Goal: Task Accomplishment & Management: Manage account settings

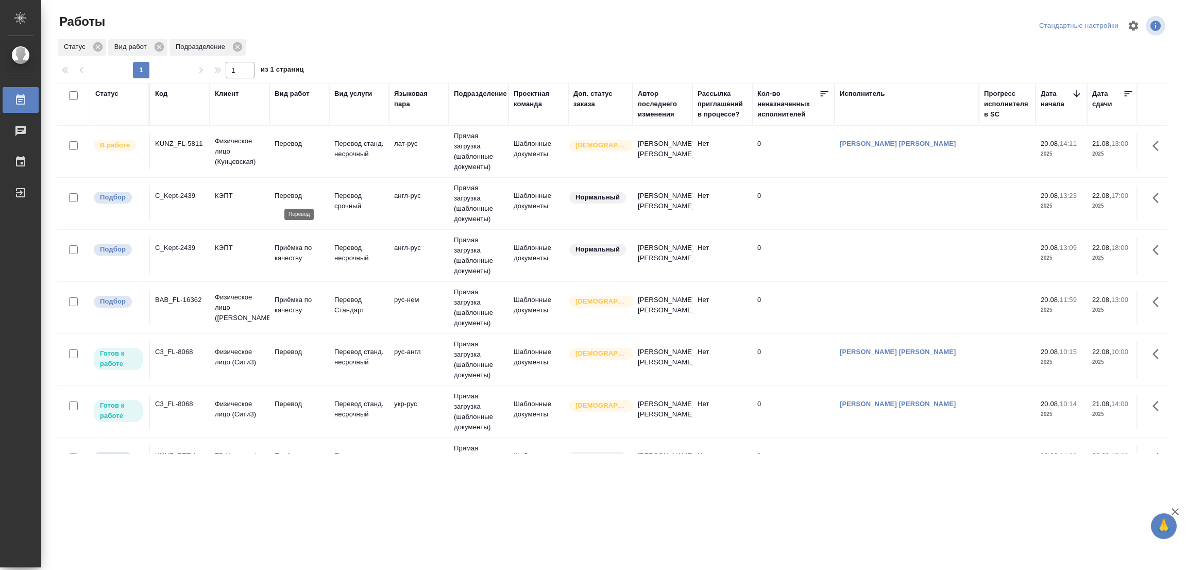
click at [287, 198] on p "Перевод" at bounding box center [299, 196] width 49 height 10
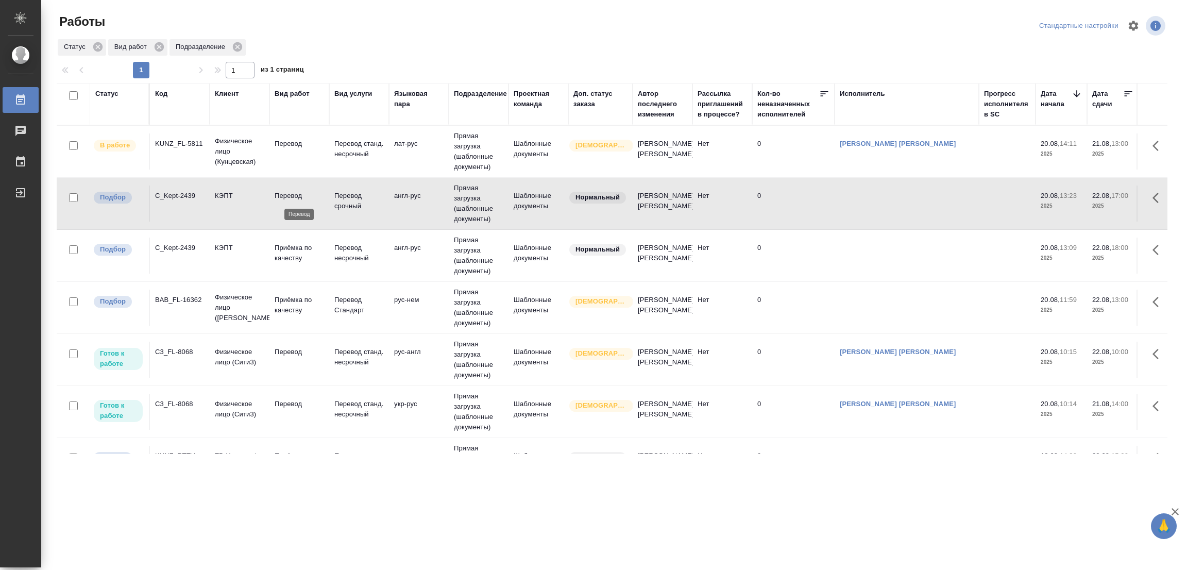
click at [287, 196] on p "Перевод" at bounding box center [299, 196] width 49 height 10
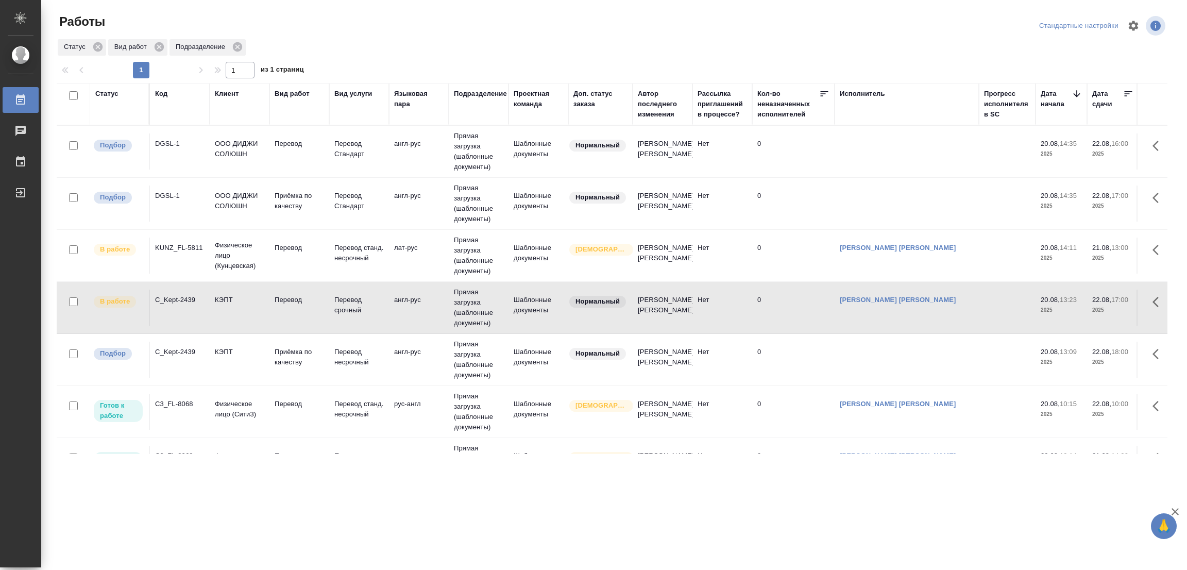
click at [287, 137] on td "Перевод" at bounding box center [299, 151] width 60 height 36
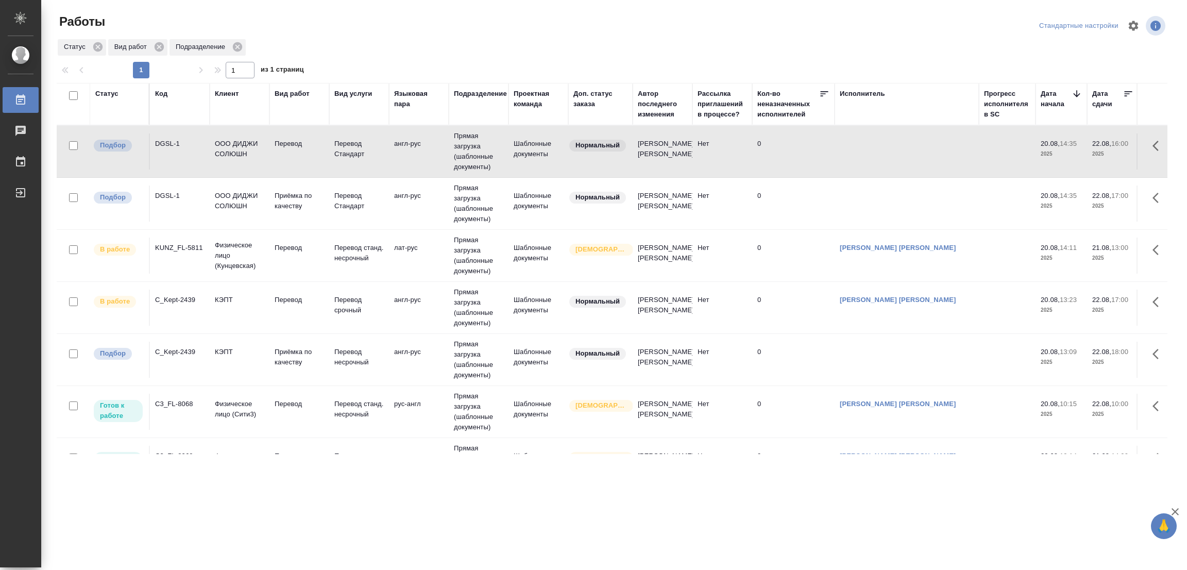
click at [287, 137] on td "Перевод" at bounding box center [299, 151] width 60 height 36
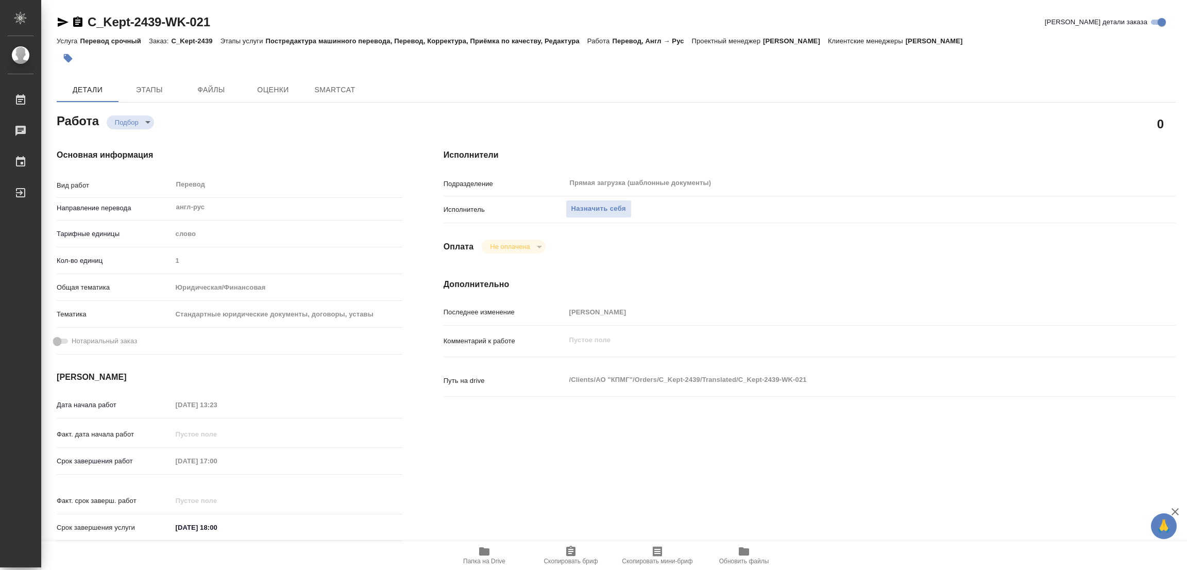
type textarea "x"
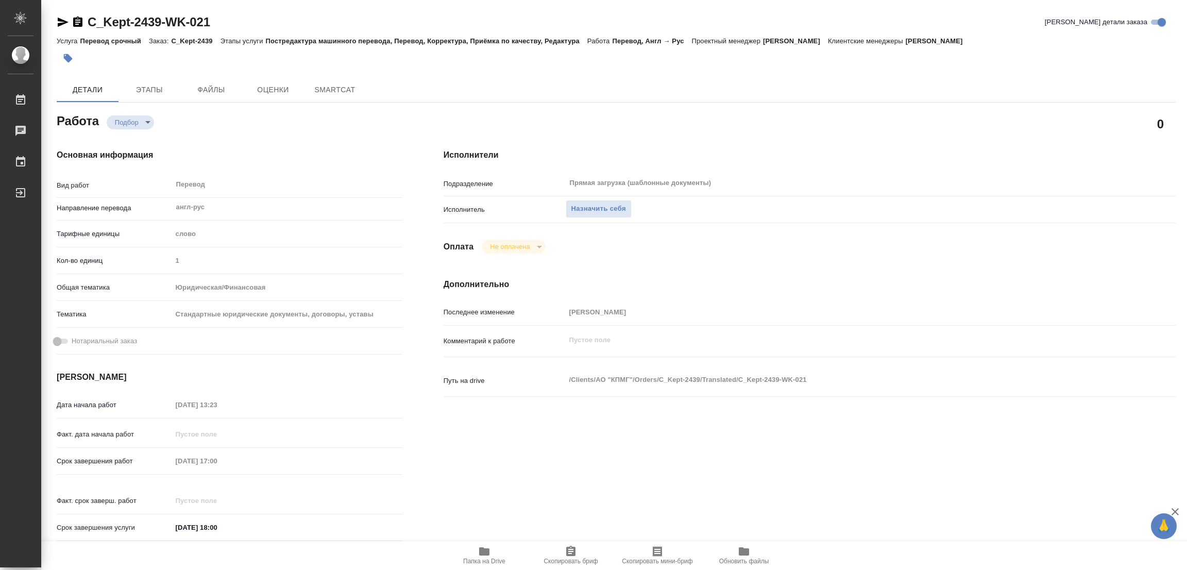
type textarea "x"
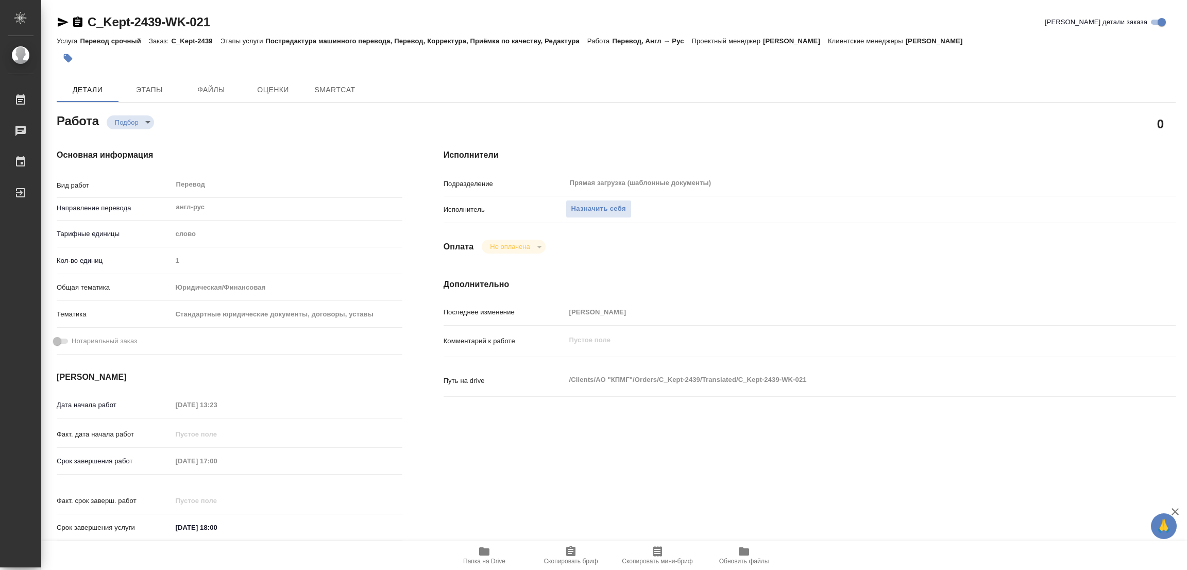
type textarea "x"
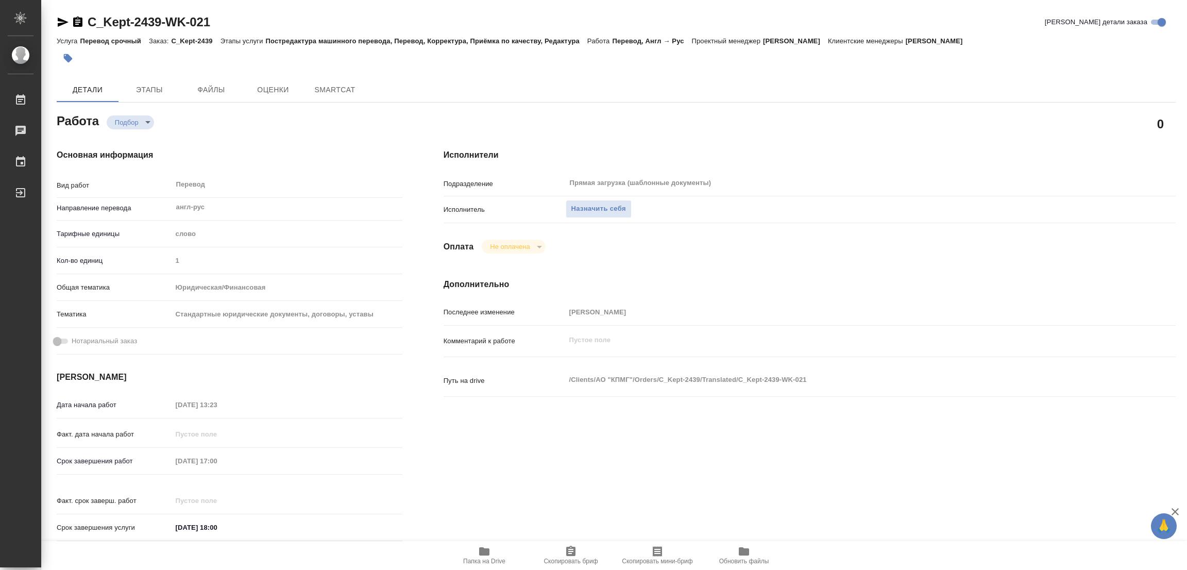
type textarea "x"
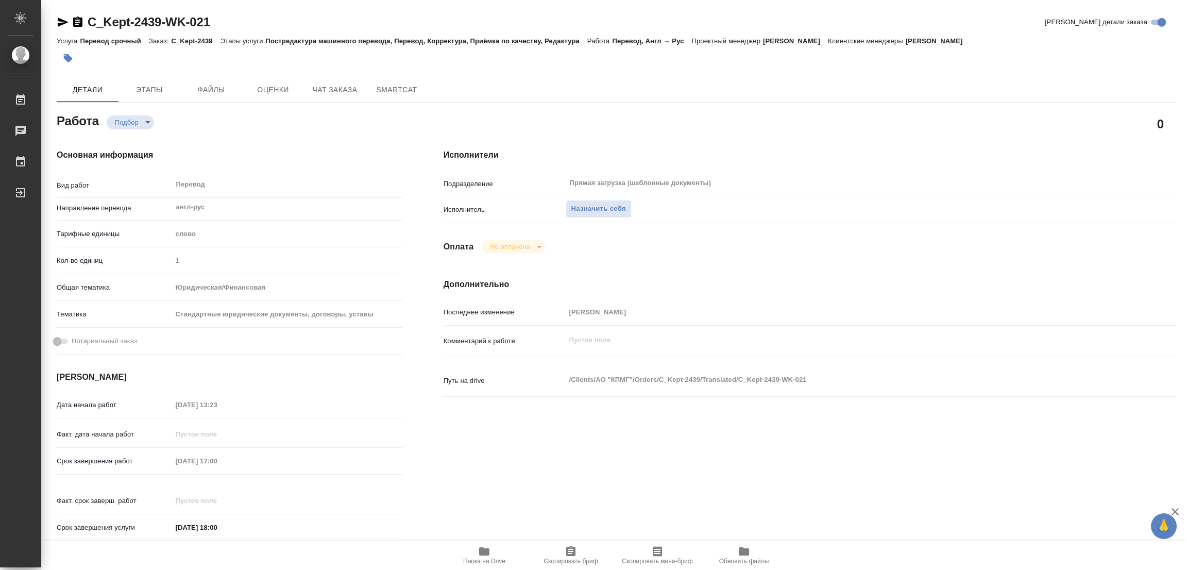
scroll to position [296, 0]
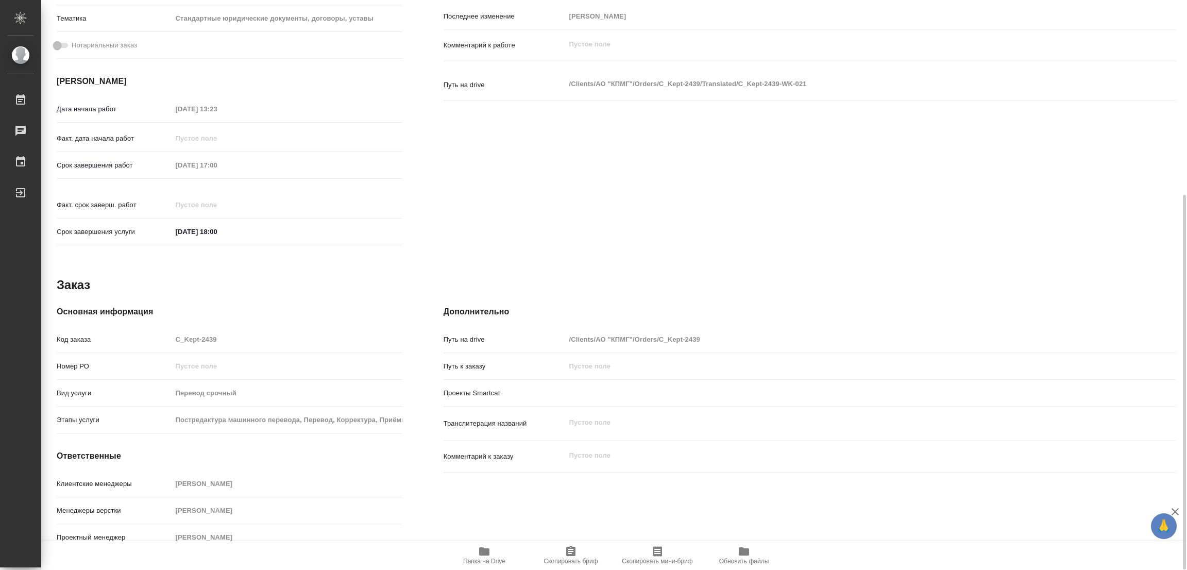
type textarea "x"
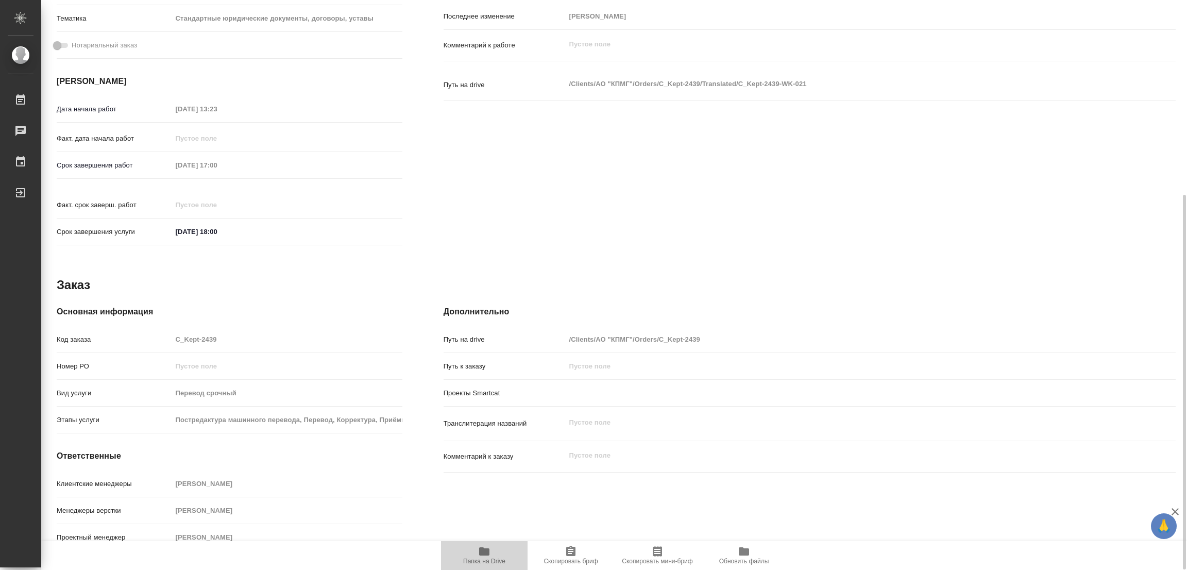
click at [493, 560] on span "Папка на Drive" at bounding box center [484, 560] width 42 height 7
type textarea "x"
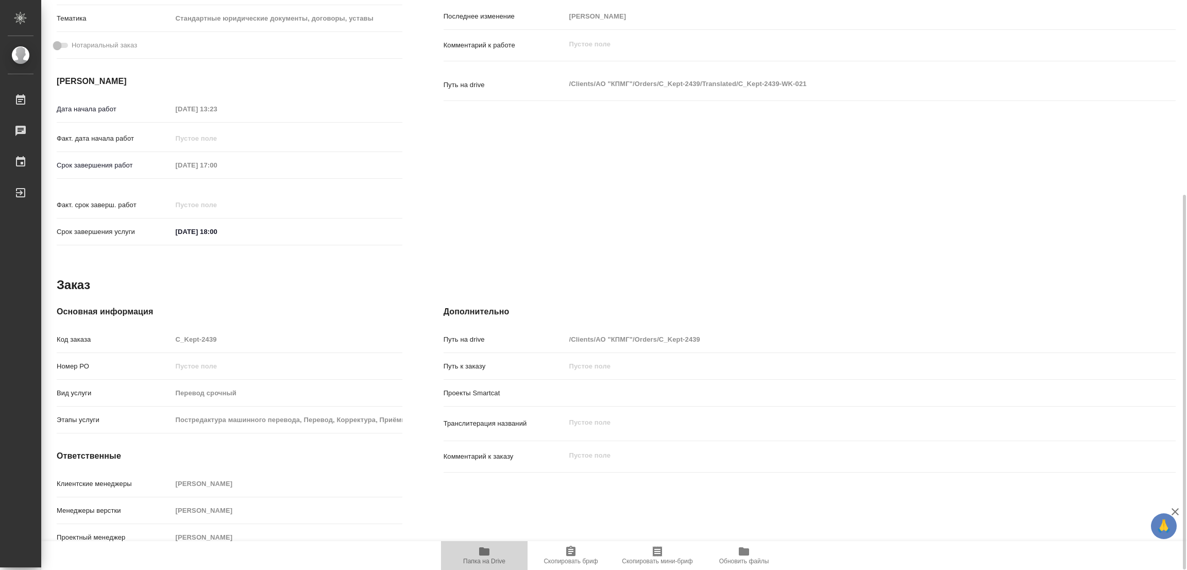
type textarea "x"
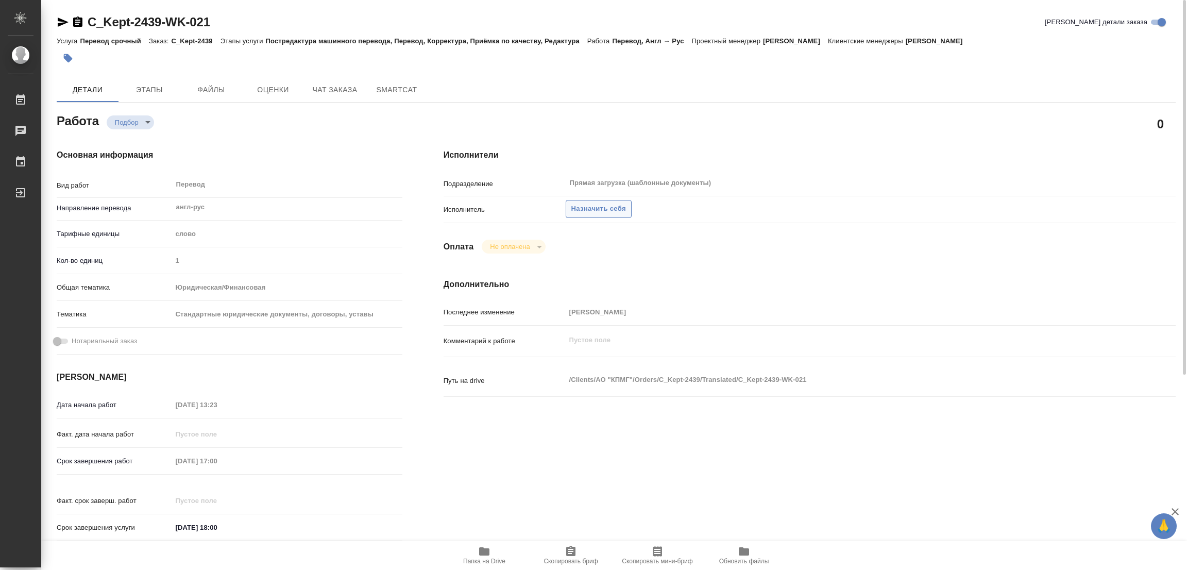
click at [601, 203] on span "Назначить себя" at bounding box center [598, 209] width 55 height 12
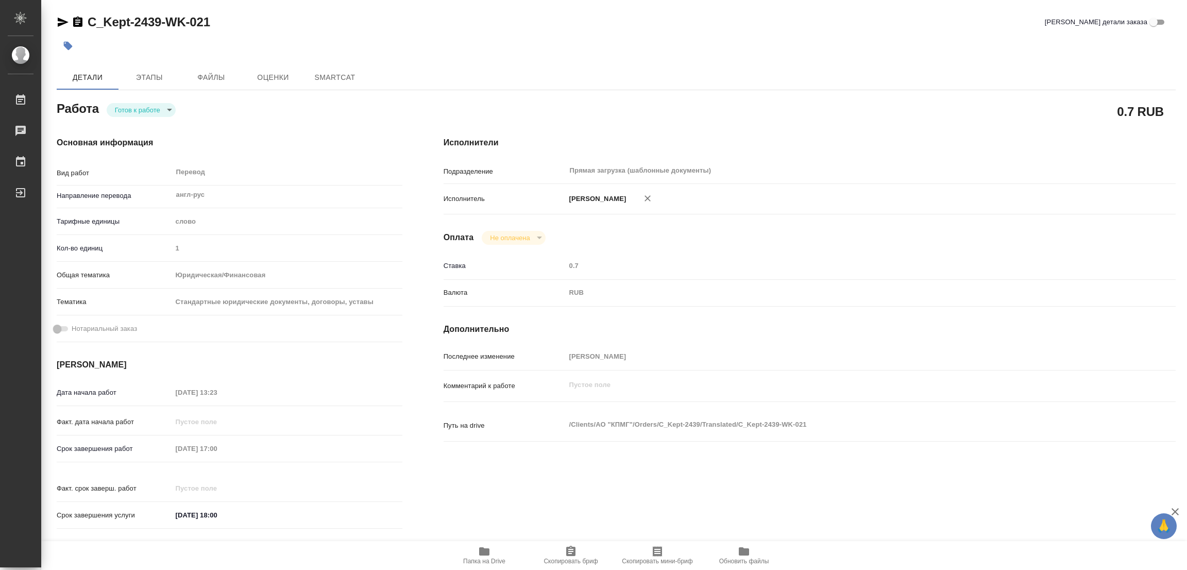
type textarea "x"
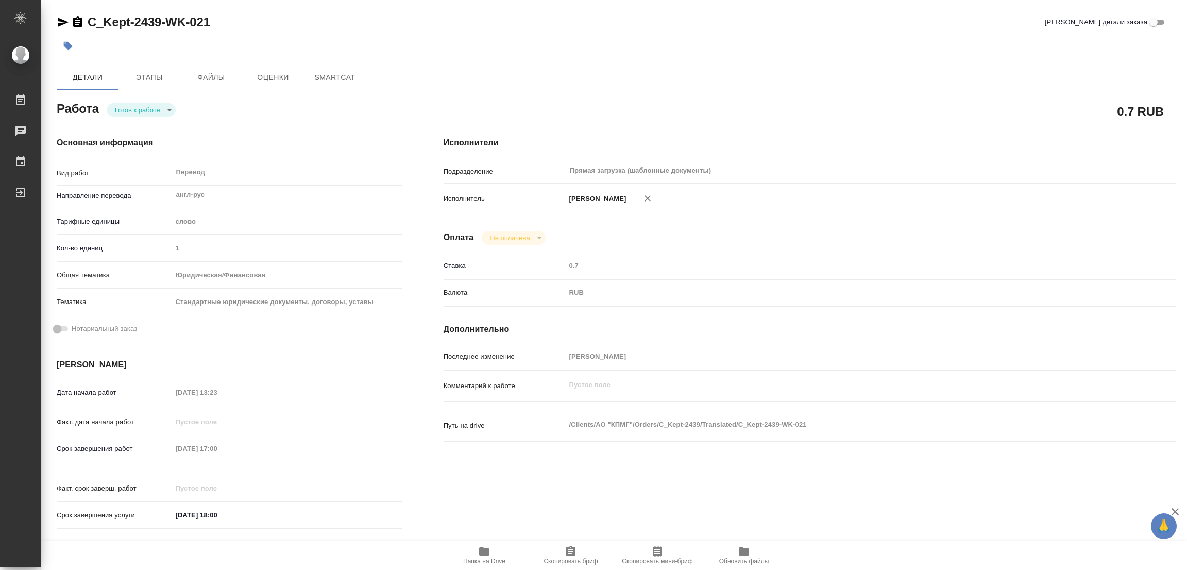
type textarea "x"
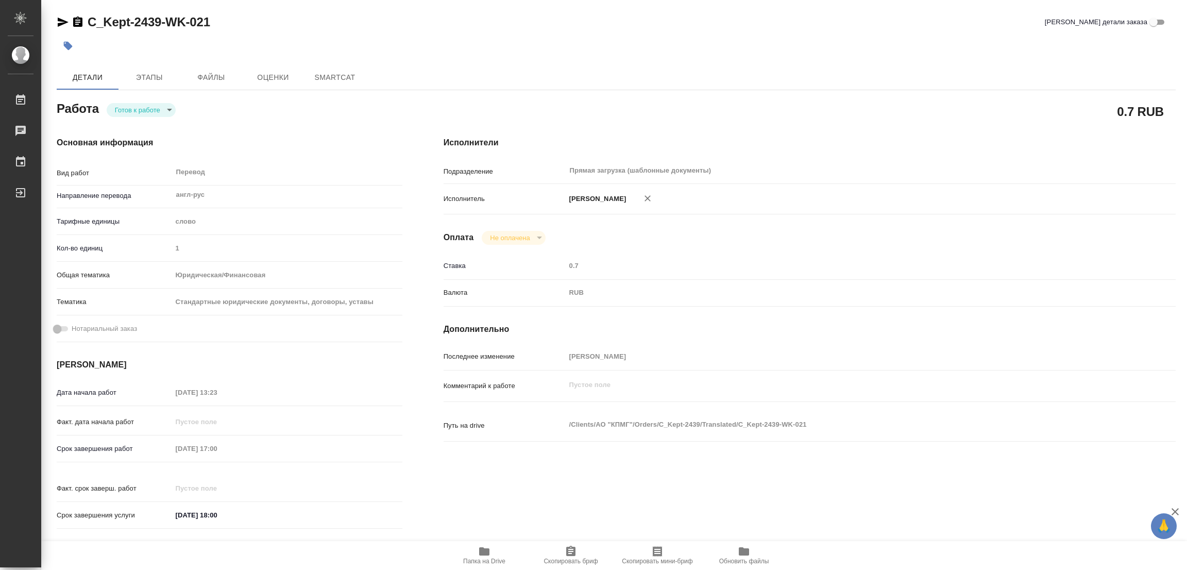
type textarea "x"
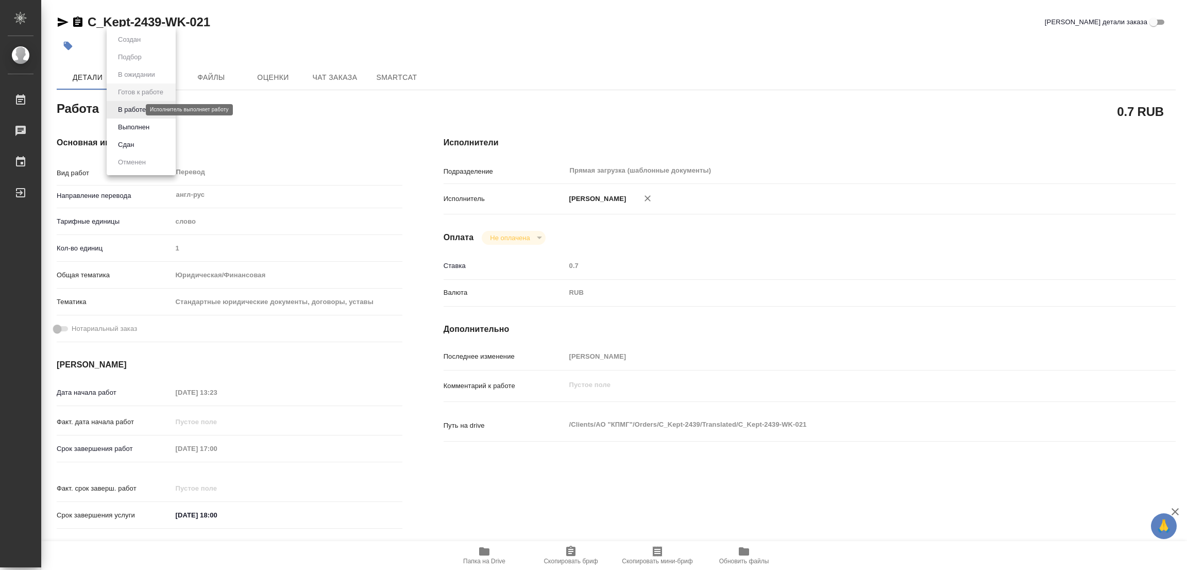
click at [137, 111] on body "🙏 .cls-1 fill:#fff; AWATERA Popova Galina Работы Чаты График Выйти C_Kept-2439-…" at bounding box center [593, 285] width 1187 height 570
type textarea "x"
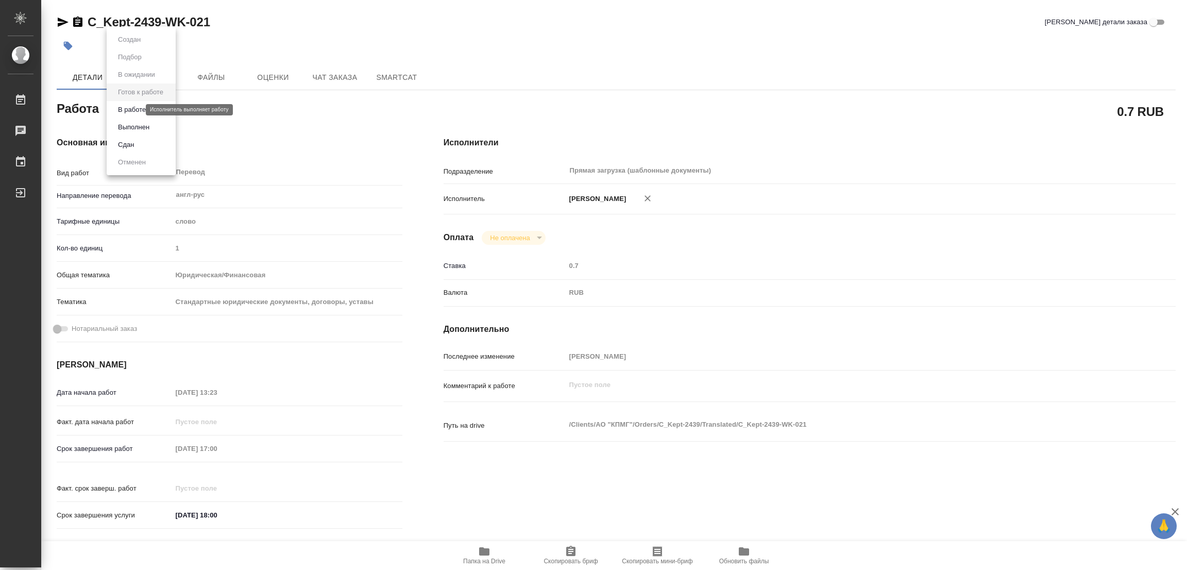
type textarea "x"
click at [137, 106] on button "В работе" at bounding box center [132, 109] width 34 height 11
type textarea "x"
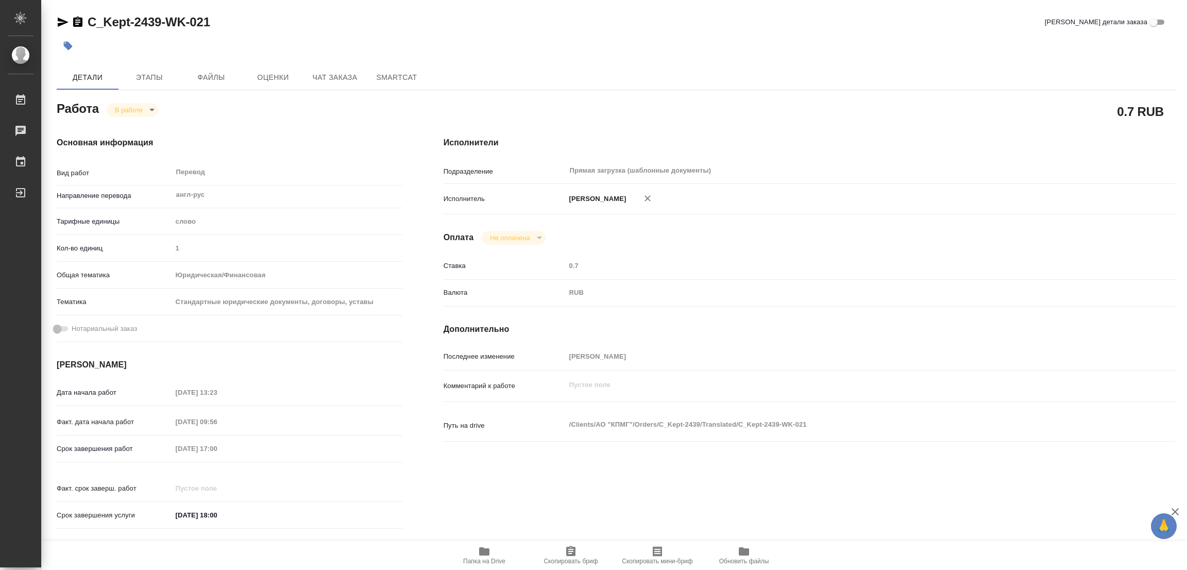
type textarea "x"
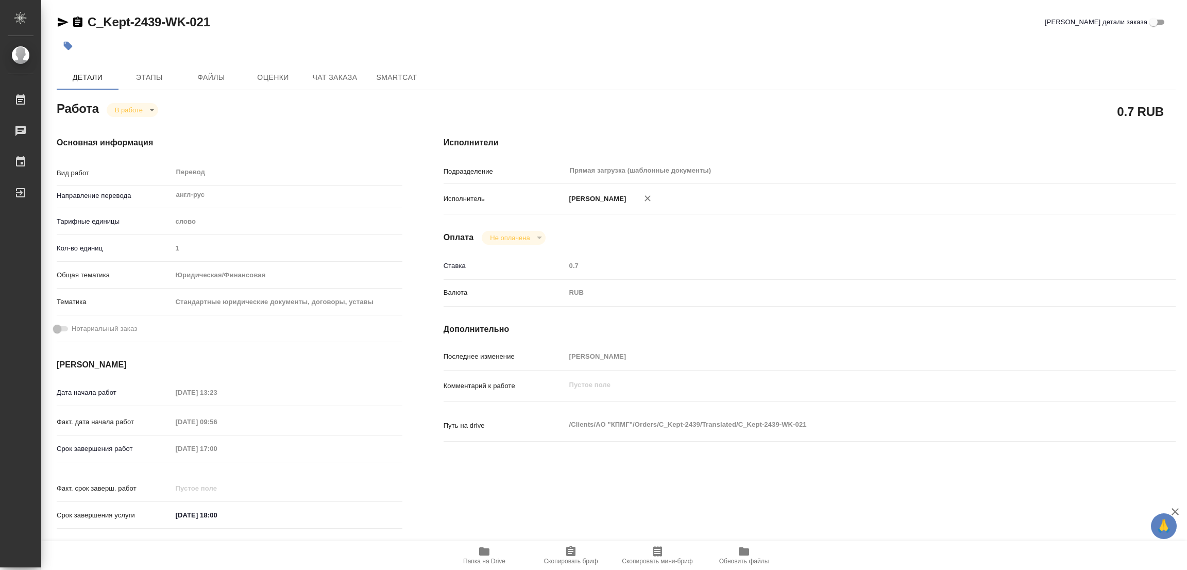
type textarea "x"
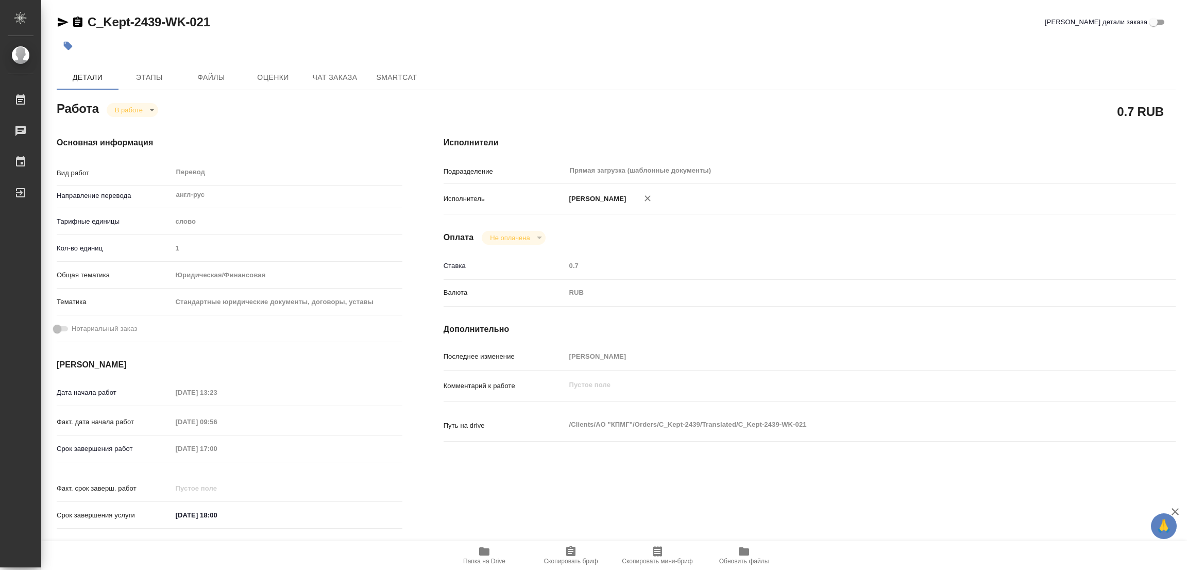
type textarea "x"
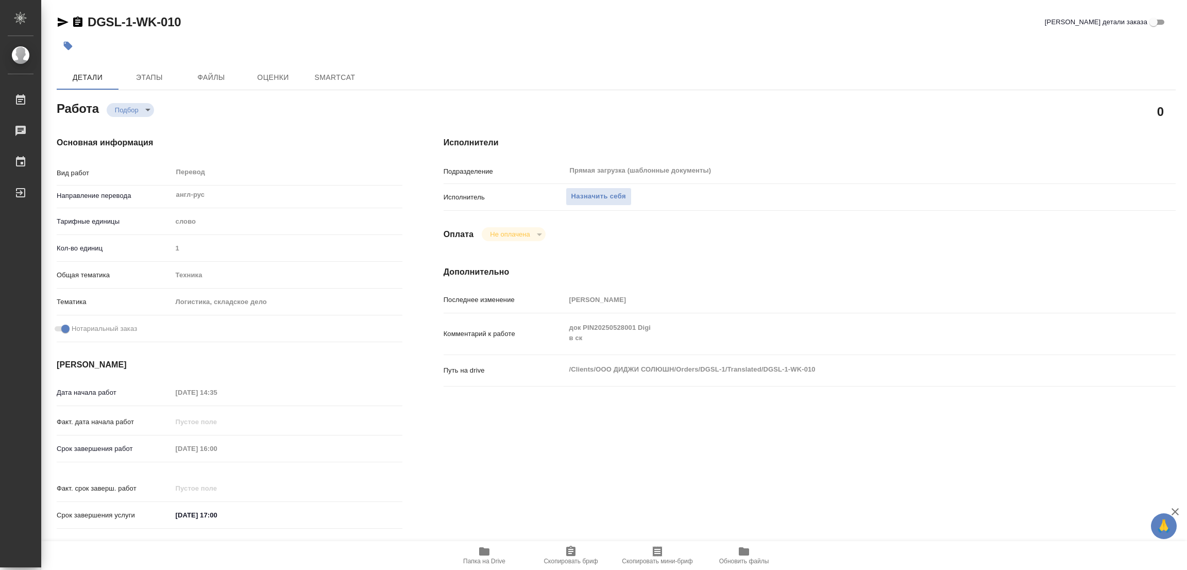
type textarea "x"
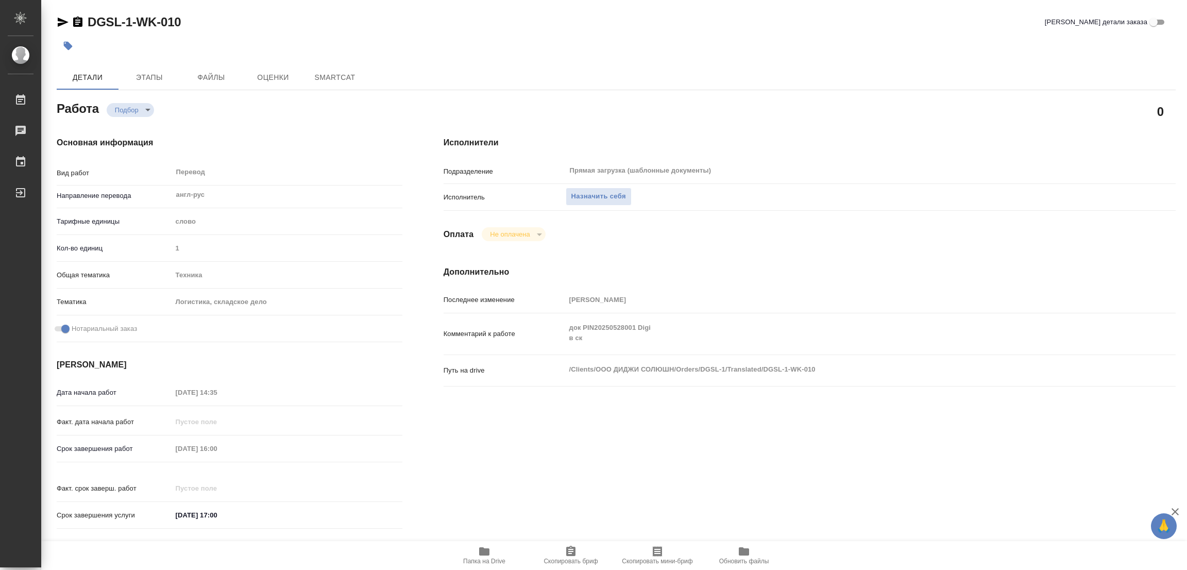
type textarea "x"
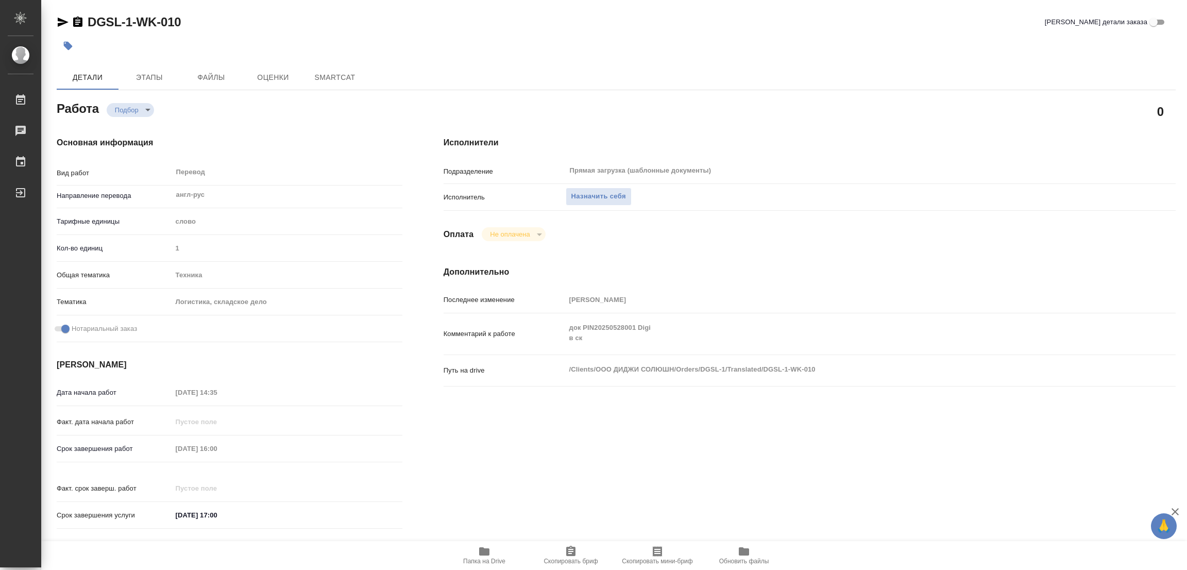
type textarea "x"
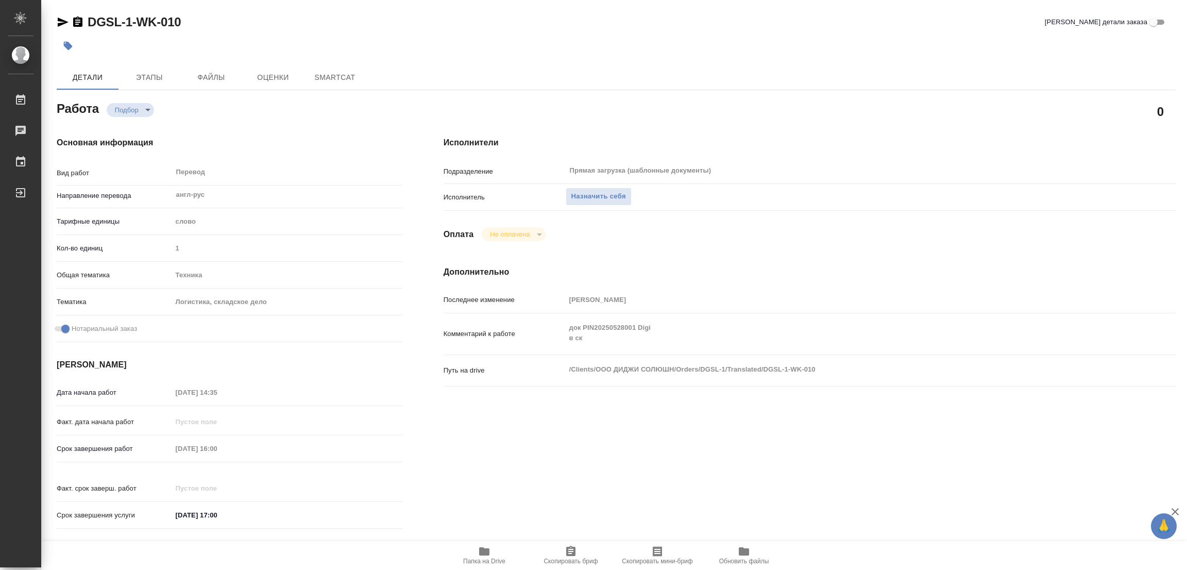
type textarea "x"
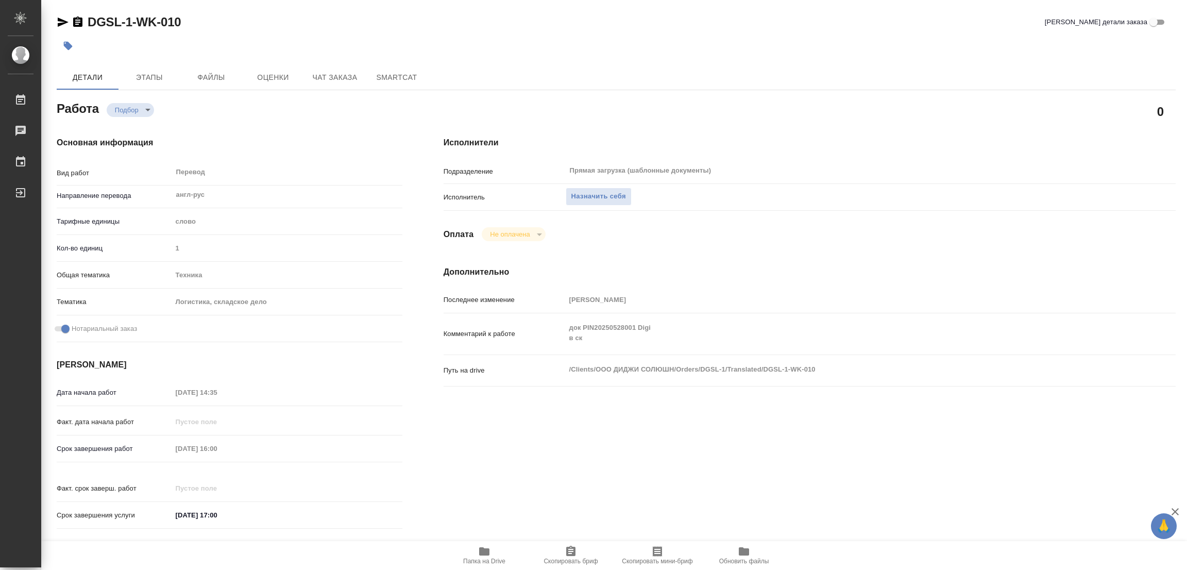
scroll to position [283, 0]
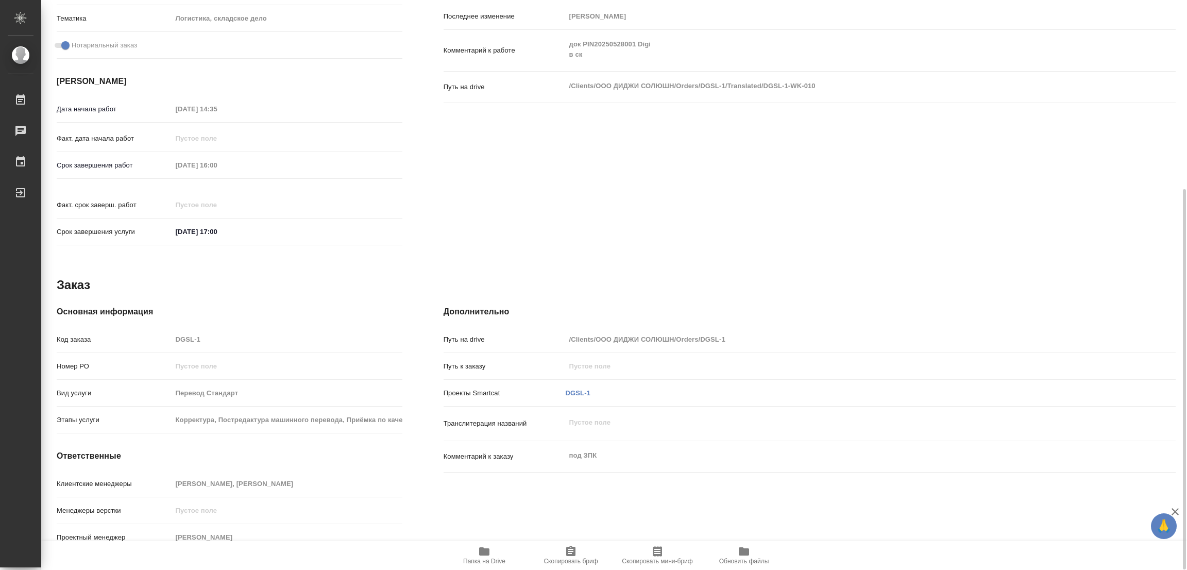
type textarea "x"
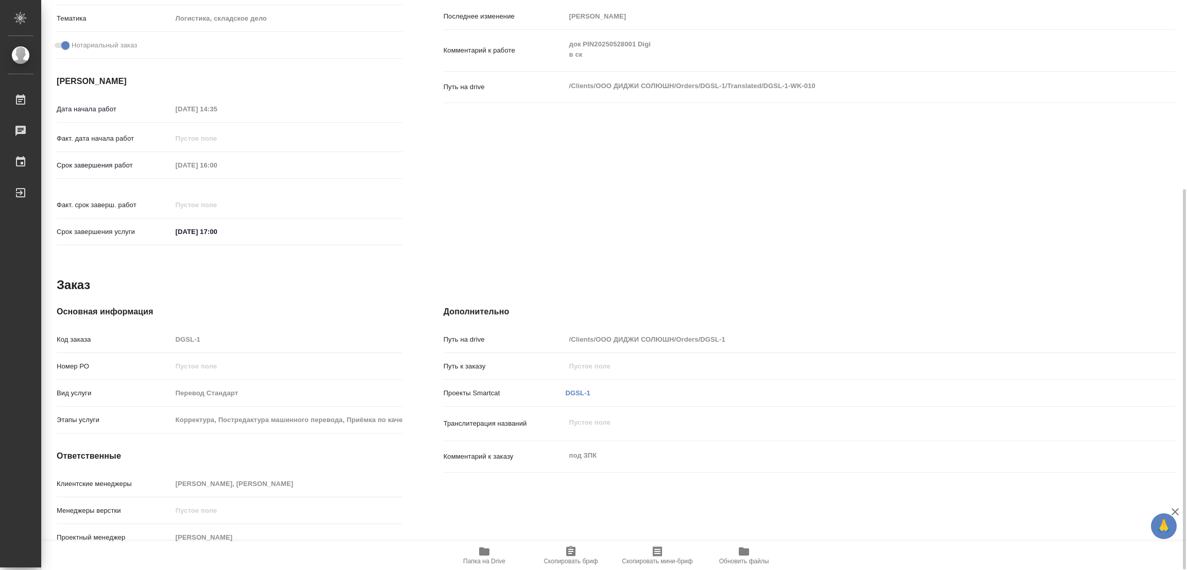
type textarea "x"
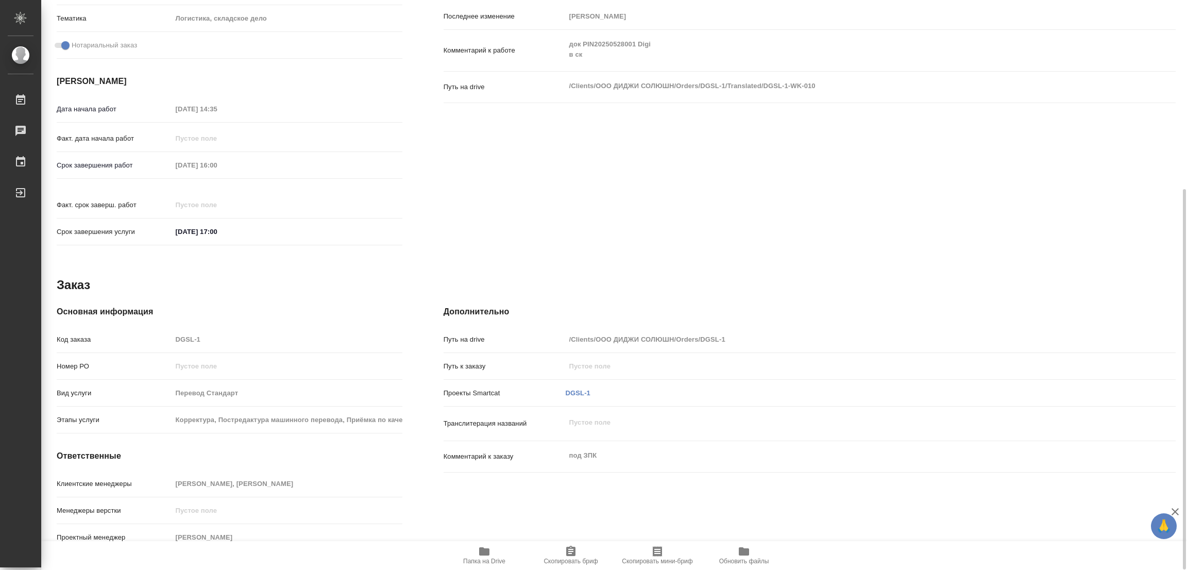
click at [564, 560] on span "Скопировать бриф" at bounding box center [571, 560] width 54 height 7
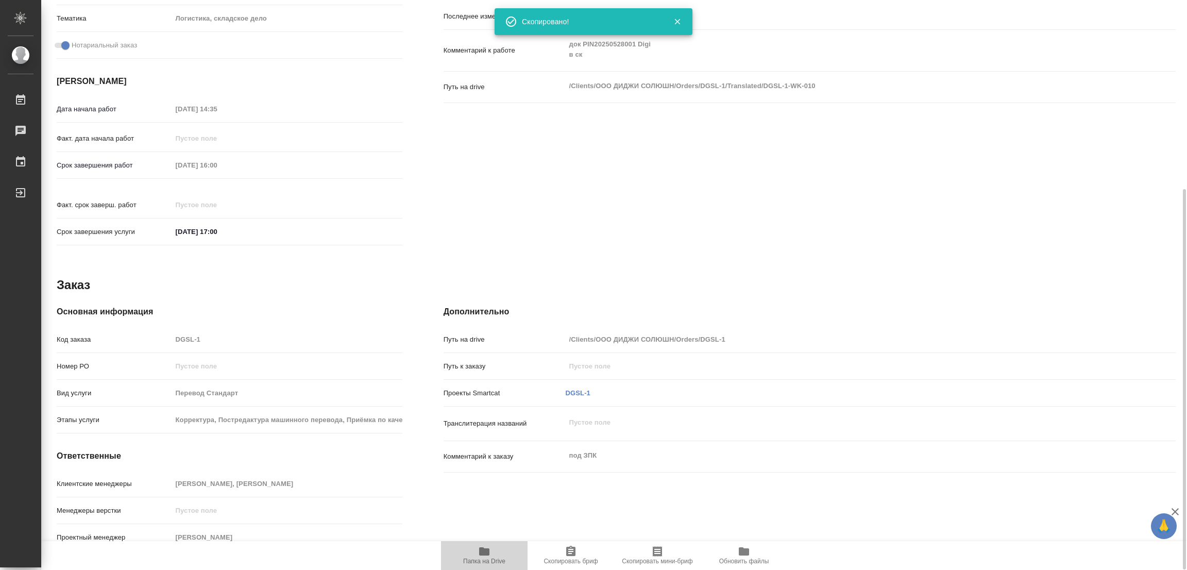
click at [488, 559] on span "Папка на Drive" at bounding box center [484, 560] width 42 height 7
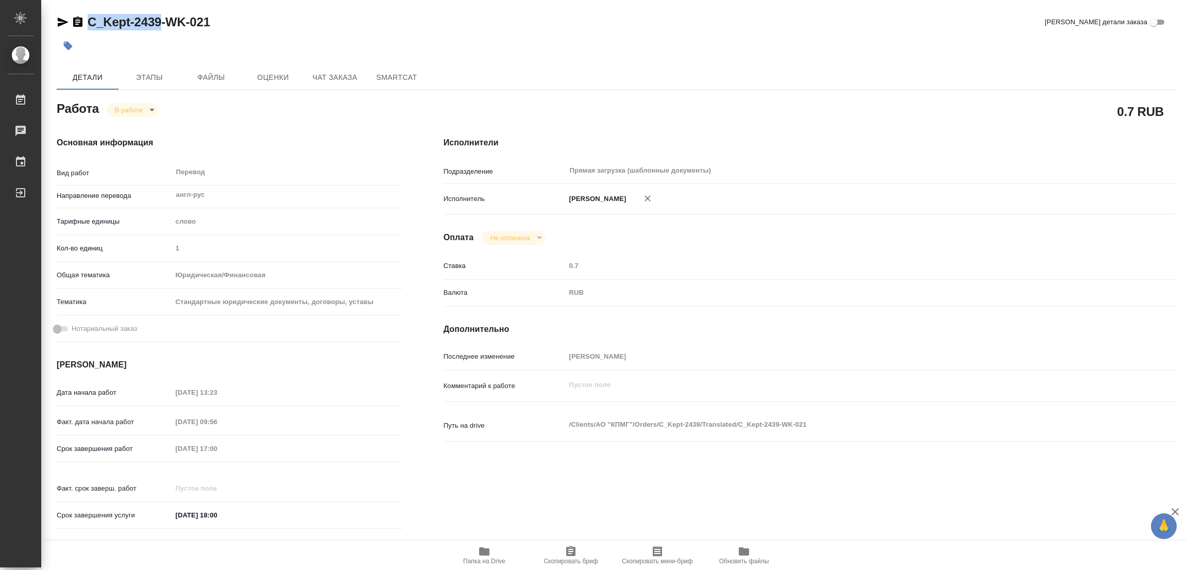
drag, startPoint x: 89, startPoint y: 16, endPoint x: 160, endPoint y: 28, distance: 71.7
click at [160, 28] on div "C_Kept-2439-WK-021 Кратко детали заказа Детали Этапы Файлы Оценки Чат заказа Sm…" at bounding box center [616, 432] width 1130 height 864
copy link "C_Kept-2439"
click at [641, 331] on h4 "Дополнительно" at bounding box center [810, 329] width 732 height 12
click at [562, 556] on span "Скопировать бриф" at bounding box center [571, 555] width 74 height 20
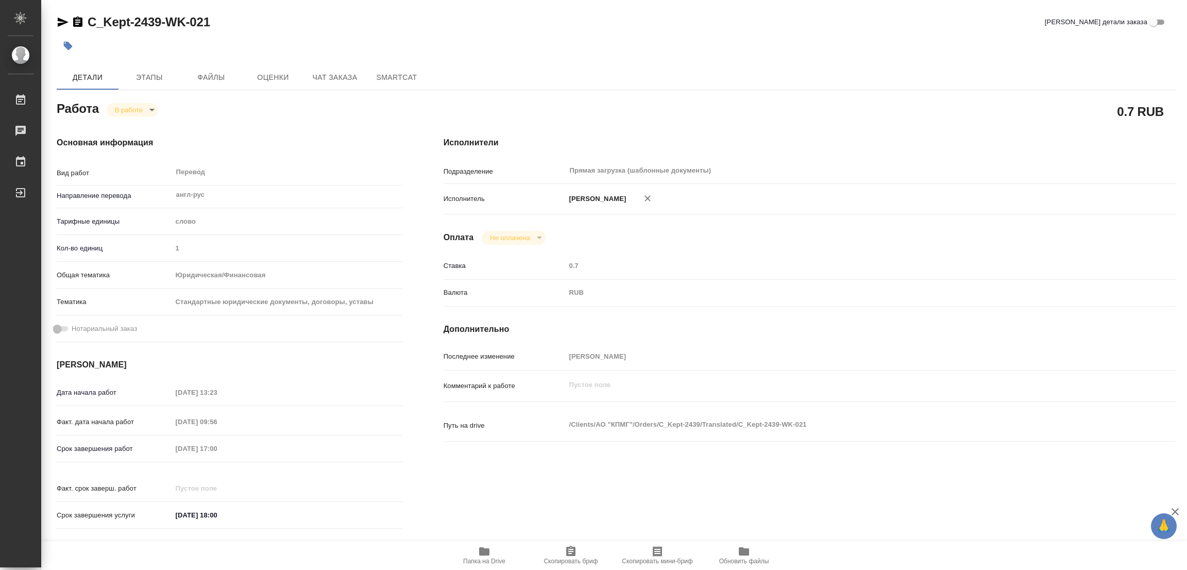
click at [122, 443] on div "Срок завершения работ [DATE] 17:00" at bounding box center [230, 448] width 346 height 18
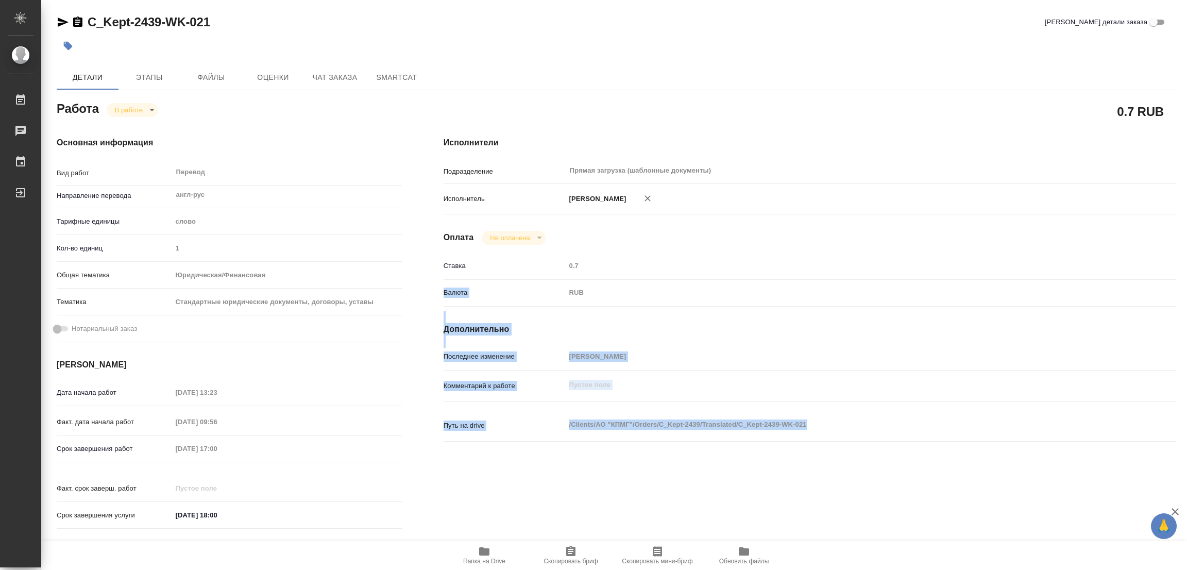
drag, startPoint x: 1070, startPoint y: 600, endPoint x: 1130, endPoint y: 600, distance: 60.3
click at [1130, 569] on html "🙏 .cls-1 fill:#fff; AWATERA [PERSON_NAME] Работы 0 Чаты График Выйти C_Kept-243…" at bounding box center [593, 285] width 1187 height 570
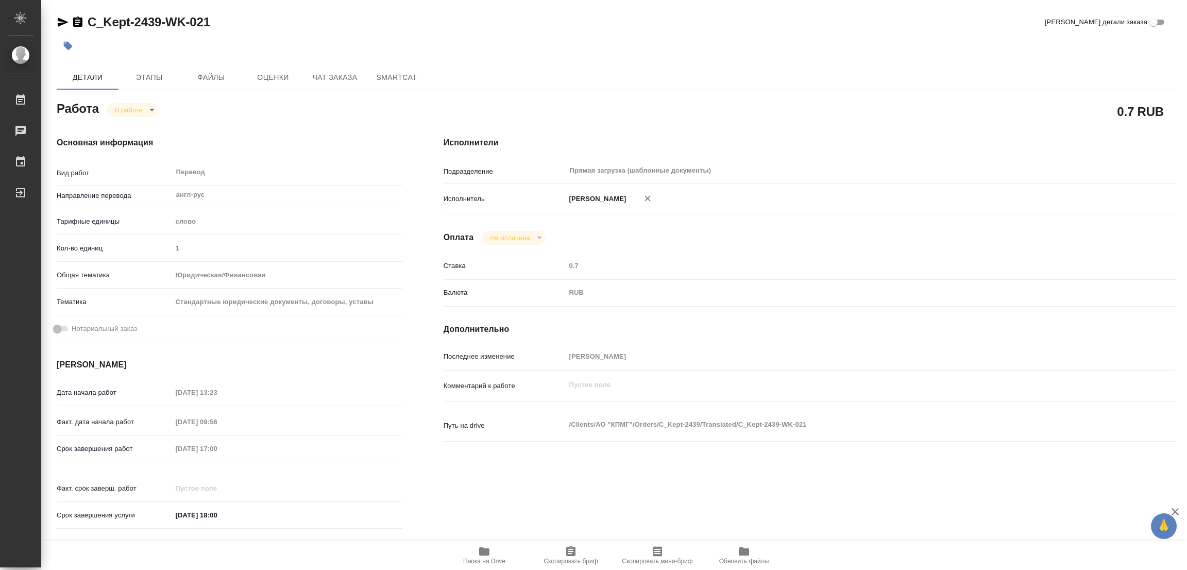
click at [711, 38] on div at bounding box center [430, 46] width 746 height 23
